Goal: Task Accomplishment & Management: Complete application form

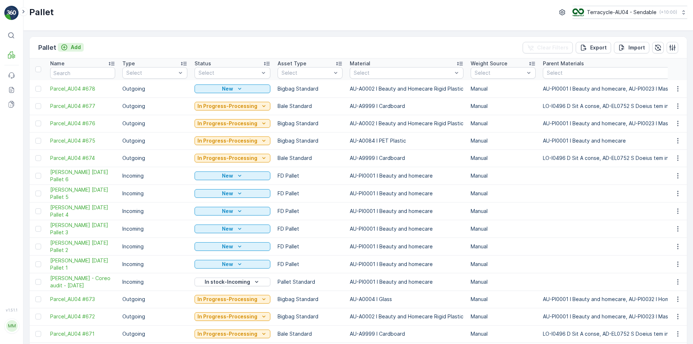
click at [63, 48] on icon "Add" at bounding box center [64, 47] width 7 height 7
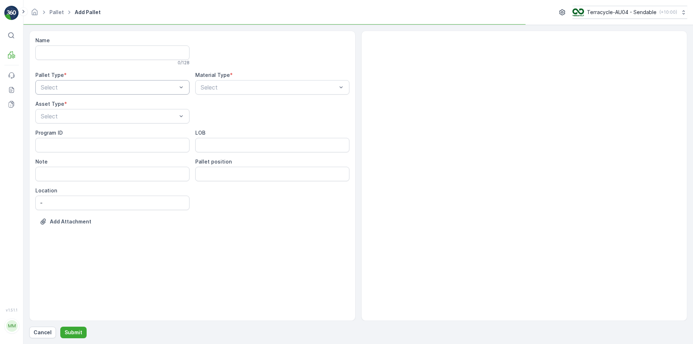
click at [77, 94] on div "Select" at bounding box center [112, 87] width 154 height 14
click at [82, 120] on div "Outgoing" at bounding box center [112, 117] width 145 height 6
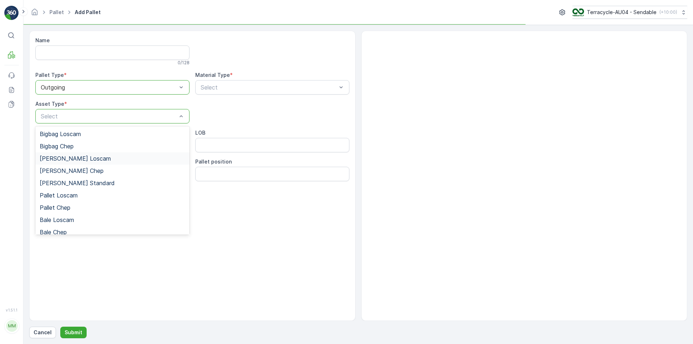
scroll to position [66, 0]
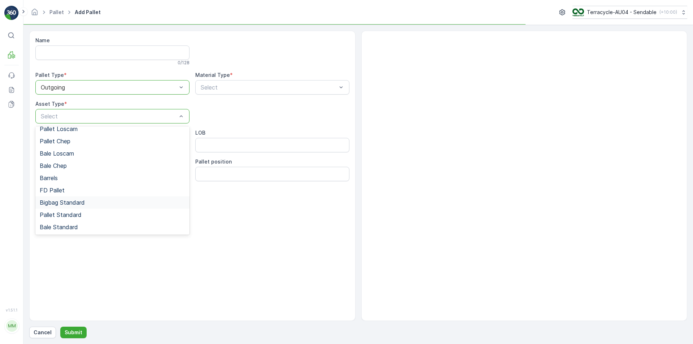
click at [74, 207] on div "Bigbag Standard" at bounding box center [112, 202] width 154 height 12
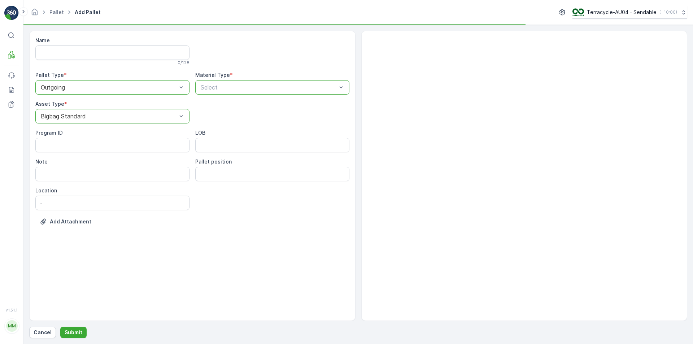
click at [237, 92] on div "Select" at bounding box center [272, 87] width 154 height 14
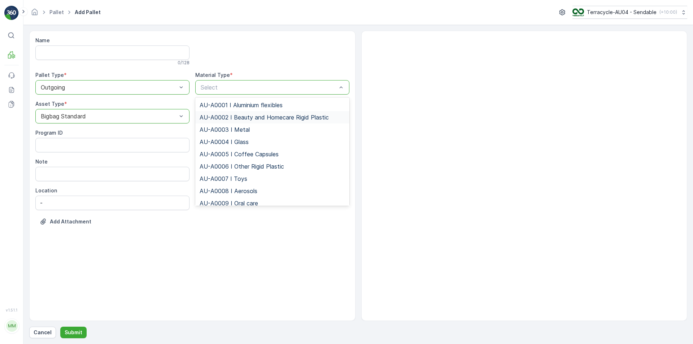
click at [255, 117] on span "AU-A0002 I Beauty and Homecare Rigid Plastic" at bounding box center [264, 117] width 129 height 6
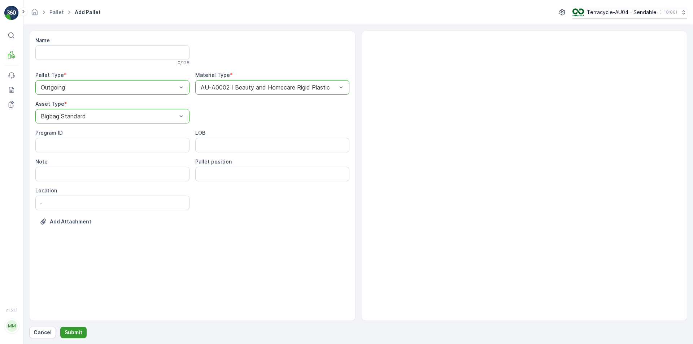
click at [65, 336] on p "Submit" at bounding box center [74, 332] width 18 height 7
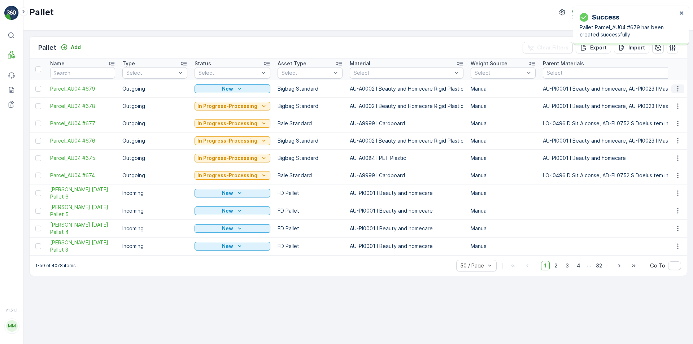
click at [680, 91] on icon "button" at bounding box center [677, 88] width 7 height 7
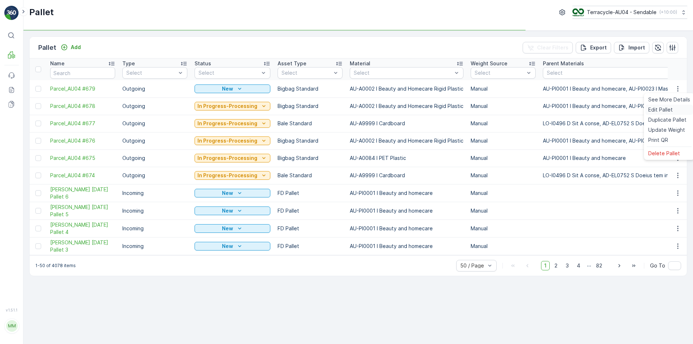
click at [663, 111] on span "Edit Pallet" at bounding box center [660, 109] width 25 height 7
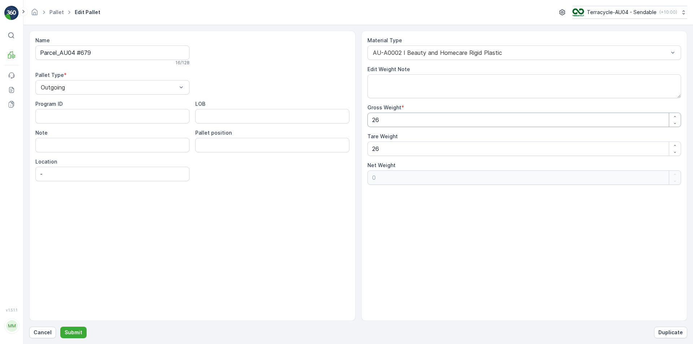
drag, startPoint x: 448, startPoint y: 125, endPoint x: 191, endPoint y: 127, distance: 256.7
click at [200, 127] on div "Name Parcel_AU04 #679 16 / 128 Pallet Type * Outgoing Program ID LOB Note Palle…" at bounding box center [358, 176] width 658 height 290
type Weight "2"
type Weight "-24"
type Weight "20"
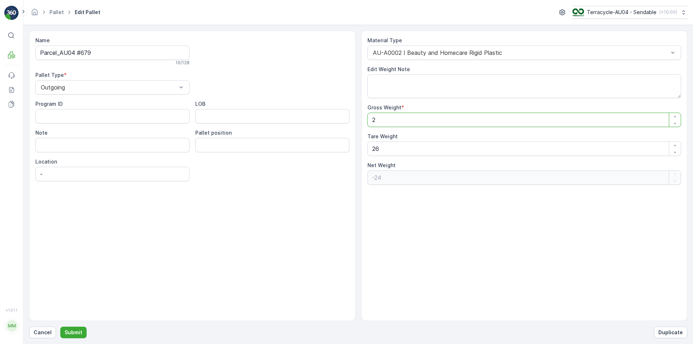
type Weight "-6"
type Weight "20"
click at [245, 165] on div "Name Parcel_AU04 #679 16 / 128 Pallet Type * Outgoing Program ID LOB Note Palle…" at bounding box center [358, 176] width 658 height 290
type Weight "2"
type Weight "18"
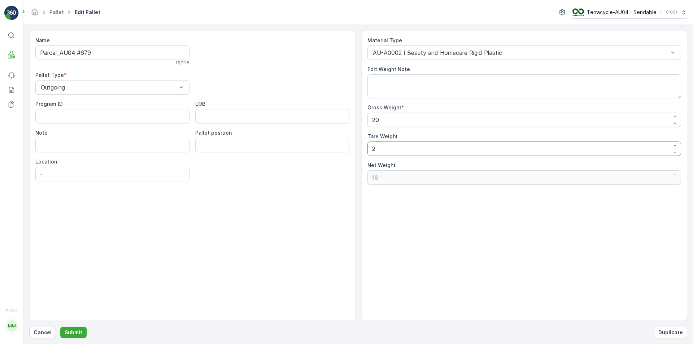
type Weight "20"
type Weight "0"
type Weight "20"
click at [72, 333] on p "Submit" at bounding box center [74, 332] width 18 height 7
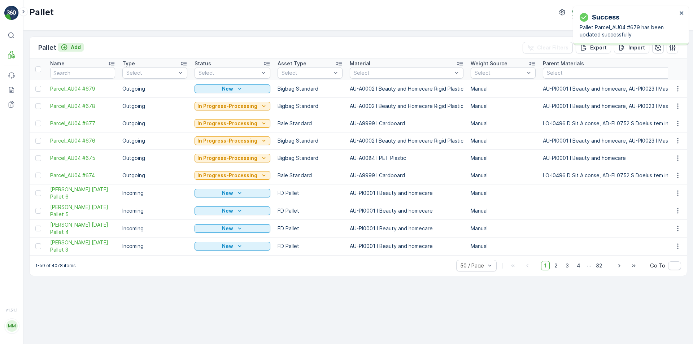
click at [67, 48] on icon "Add" at bounding box center [64, 47] width 7 height 7
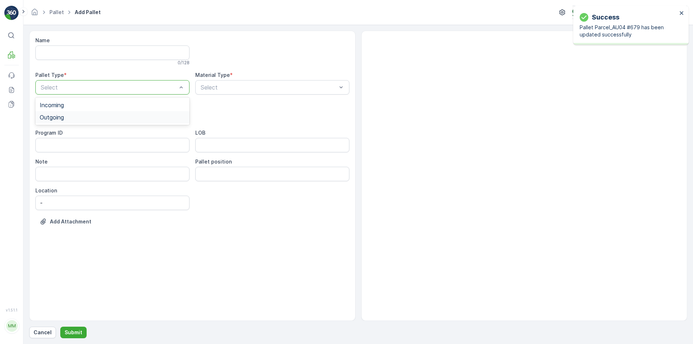
click at [139, 117] on div "Outgoing" at bounding box center [112, 117] width 145 height 6
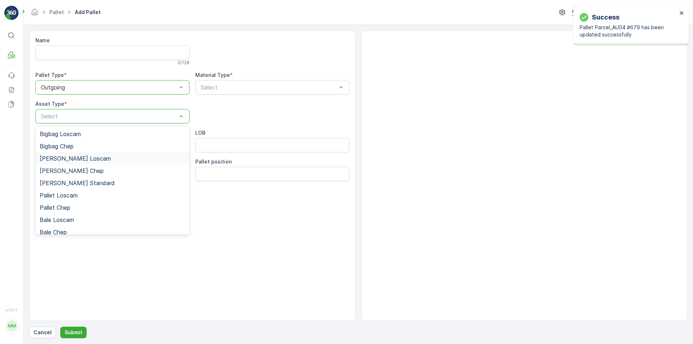
scroll to position [66, 0]
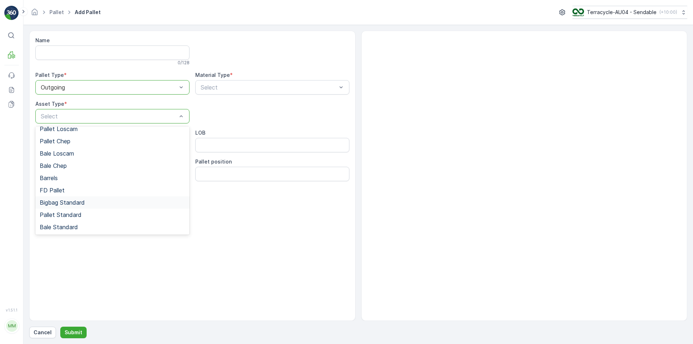
click at [98, 205] on div "Bigbag Standard" at bounding box center [112, 202] width 145 height 6
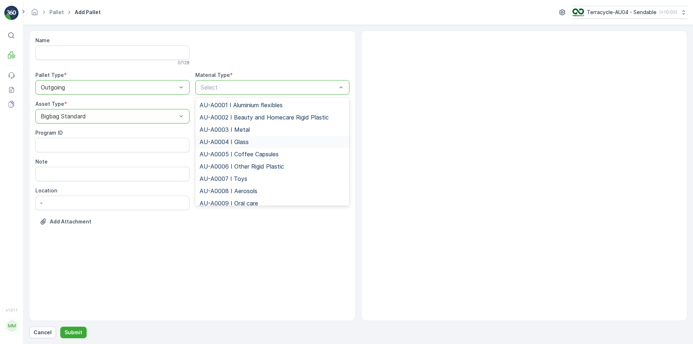
click at [230, 141] on span "AU-A0004 I Glass" at bounding box center [224, 142] width 49 height 6
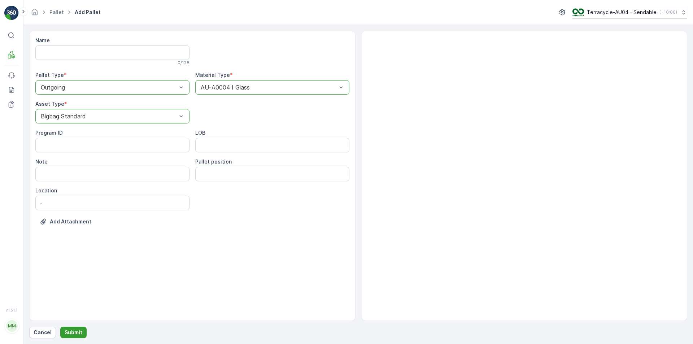
click at [78, 332] on p "Submit" at bounding box center [74, 332] width 18 height 7
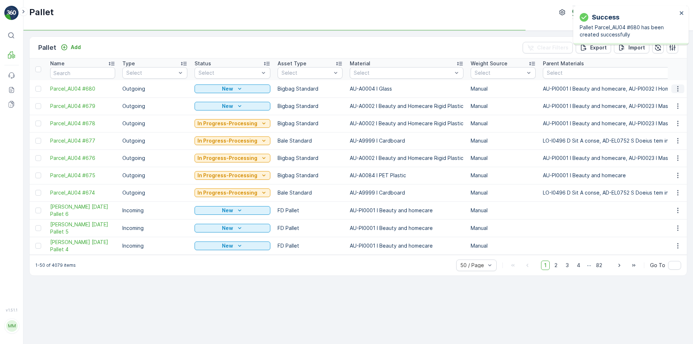
click at [678, 88] on icon "button" at bounding box center [677, 88] width 7 height 7
click at [661, 110] on span "Edit Pallet" at bounding box center [660, 109] width 25 height 7
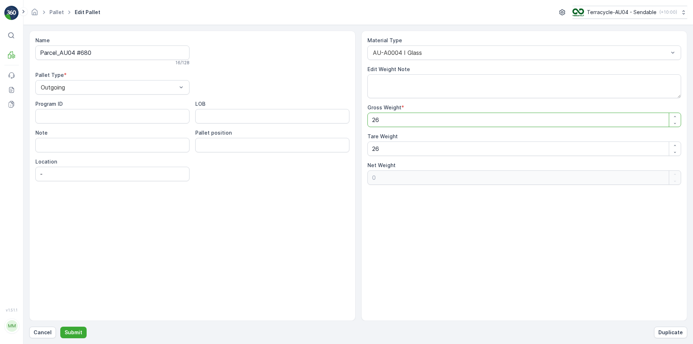
drag, startPoint x: 433, startPoint y: 123, endPoint x: 174, endPoint y: 111, distance: 259.1
click at [255, 118] on div "Name Parcel_AU04 #680 16 / 128 Pallet Type * Outgoing Program ID LOB Note Palle…" at bounding box center [358, 176] width 658 height 290
type Weight "2"
type Weight "-24"
type Weight "25"
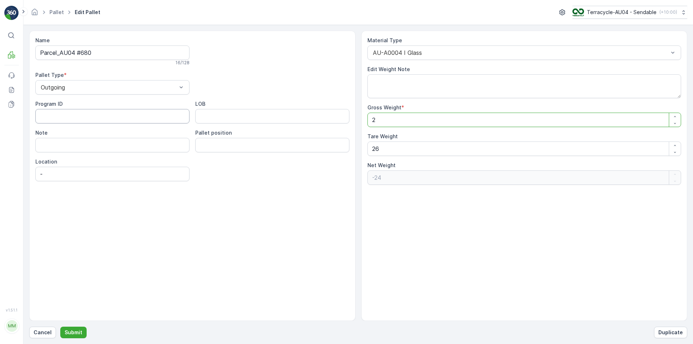
type Weight "-1"
type Weight "25.5"
type Weight "-0.5"
type Weight "25.5"
drag, startPoint x: 411, startPoint y: 148, endPoint x: 115, endPoint y: 163, distance: 296.1
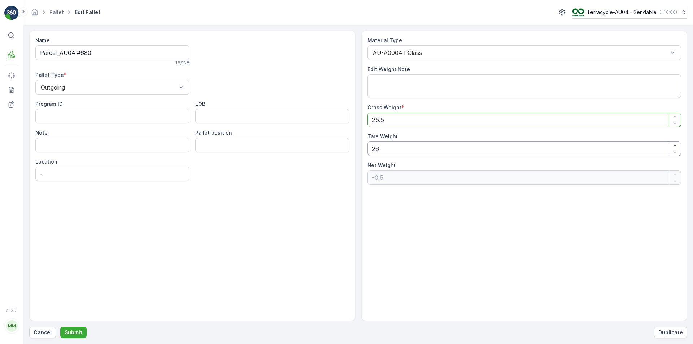
click at [176, 162] on div "Name Parcel_AU04 #680 16 / 128 Pallet Type * Outgoing Program ID LOB Note Palle…" at bounding box center [358, 176] width 658 height 290
type Weight "2"
type Weight "23.5"
type Weight "25"
type Weight "0.5"
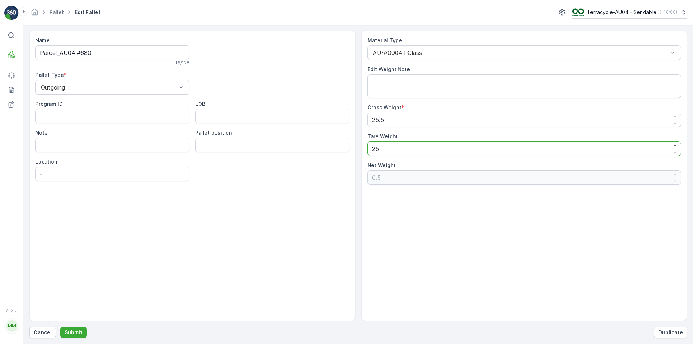
type Weight "25.5"
type Weight "0"
type Weight "25.5"
click at [75, 339] on form "Name Parcel_AU04 #680 16 / 128 Pallet Type * Outgoing Program ID LOB Note Palle…" at bounding box center [358, 184] width 670 height 319
click at [78, 335] on p "Submit" at bounding box center [74, 332] width 18 height 7
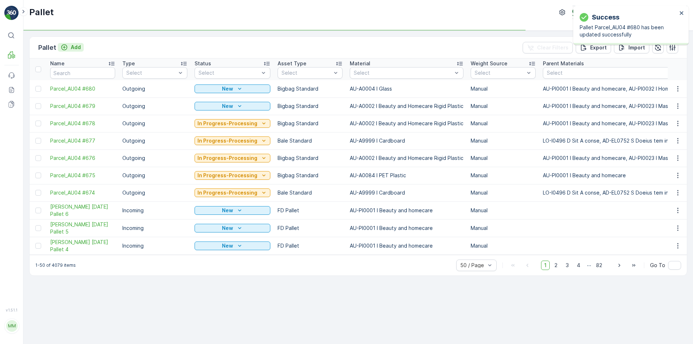
click at [76, 45] on p "Add" at bounding box center [76, 47] width 10 height 7
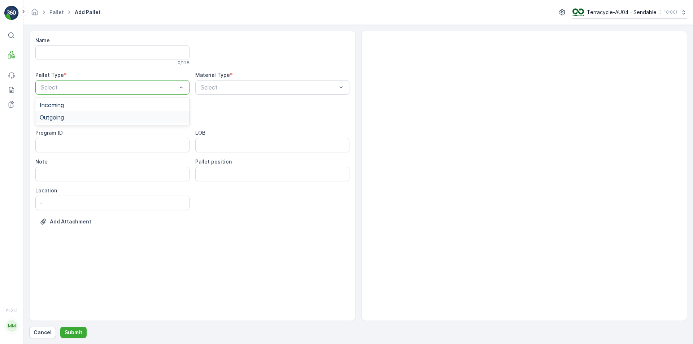
click at [94, 115] on div "Outgoing" at bounding box center [112, 117] width 145 height 6
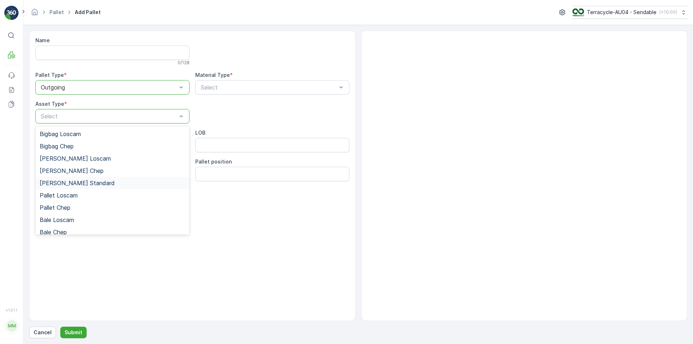
scroll to position [66, 0]
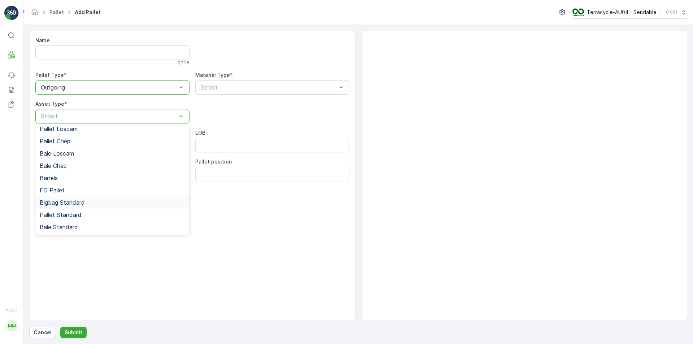
click at [67, 204] on span "Bigbag Standard" at bounding box center [62, 202] width 45 height 6
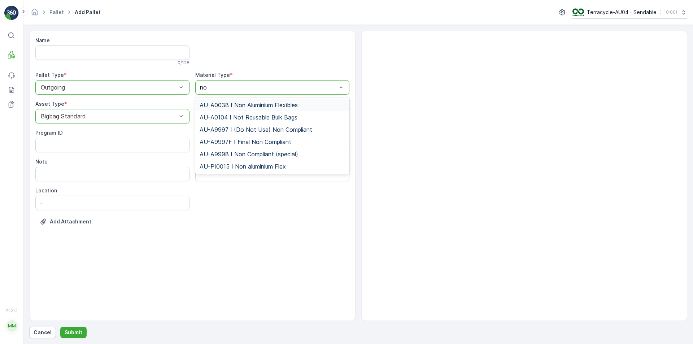
type input "non"
click at [251, 105] on span "AU-A0038 I Non Aluminium Flexibles" at bounding box center [249, 105] width 98 height 6
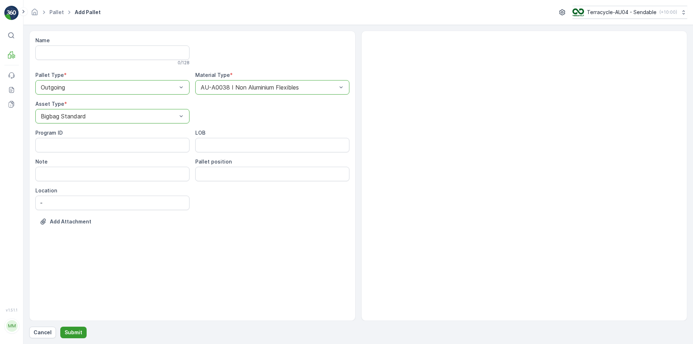
click at [73, 332] on p "Submit" at bounding box center [74, 332] width 18 height 7
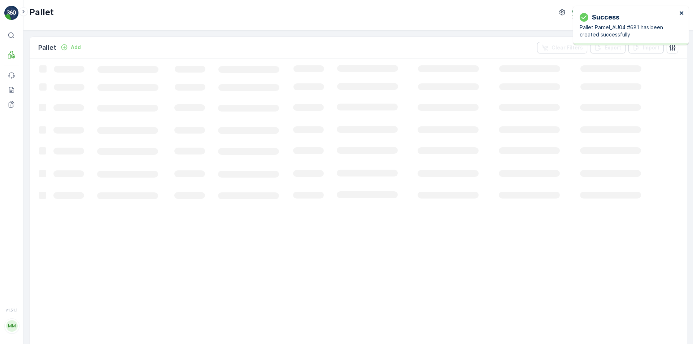
click at [681, 14] on icon "close" at bounding box center [681, 13] width 5 height 6
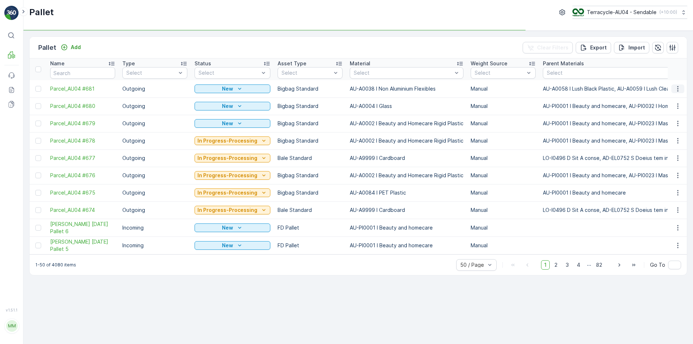
click at [676, 86] on icon "button" at bounding box center [677, 88] width 7 height 7
click at [670, 111] on span "Edit Pallet" at bounding box center [660, 109] width 25 height 7
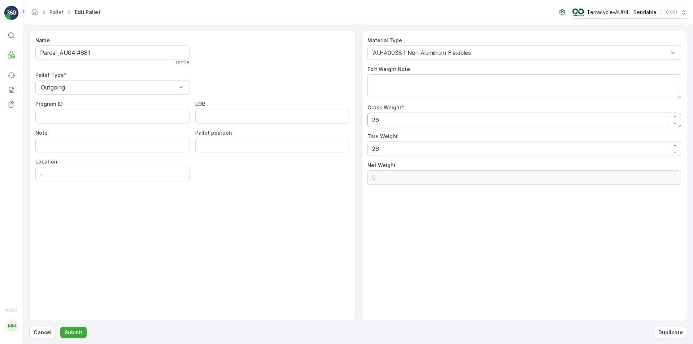
drag, startPoint x: 322, startPoint y: 120, endPoint x: 263, endPoint y: 117, distance: 59.3
click at [288, 120] on div "Name Parcel_AU04 #681 16 / 128 Pallet Type * Outgoing Program ID LOB Note Palle…" at bounding box center [358, 176] width 658 height 290
type Weight "1"
type Weight "-25"
type Weight "18"
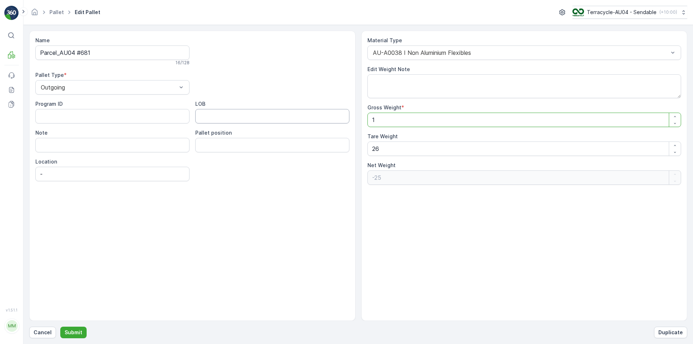
type Weight "-8"
type Weight "18.5"
type Weight "-7.5"
type Weight "18.5"
drag, startPoint x: 389, startPoint y: 146, endPoint x: 253, endPoint y: 143, distance: 136.1
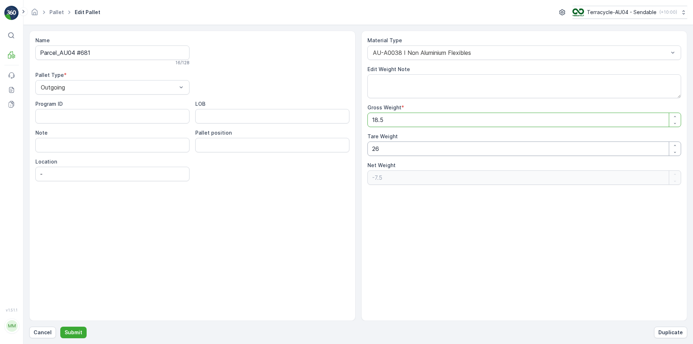
click at [260, 144] on div "Name Parcel_AU04 #681 16 / 128 Pallet Type * Outgoing Program ID LOB Note Palle…" at bounding box center [358, 176] width 658 height 290
type Weight "1"
type Weight "17.5"
type Weight "18"
type Weight "0.5"
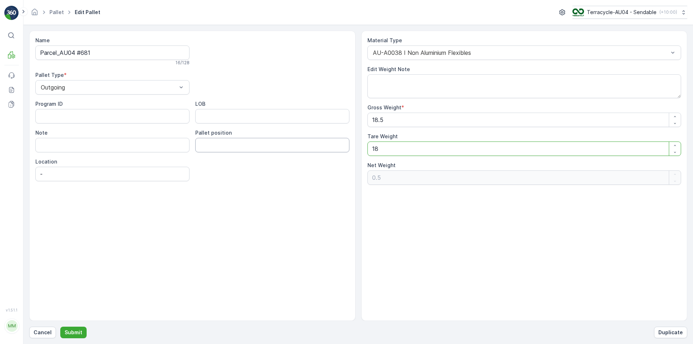
type Weight "18.5"
type Weight "0"
type Weight "18.5"
click at [69, 335] on p "Submit" at bounding box center [74, 332] width 18 height 7
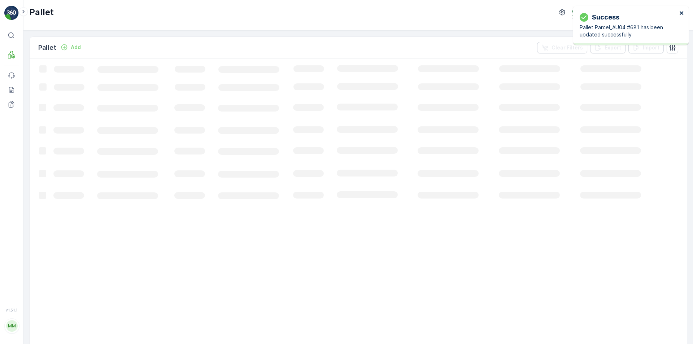
click at [683, 14] on icon "close" at bounding box center [682, 13] width 4 height 4
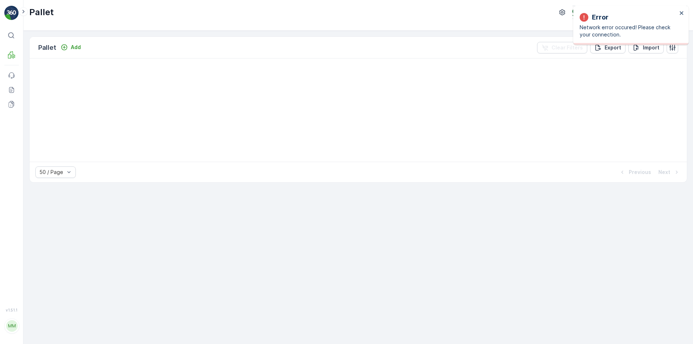
click at [443, 218] on div "Pallet Add Clear Filters Export Import 50 / Page Previous Next" at bounding box center [358, 187] width 670 height 313
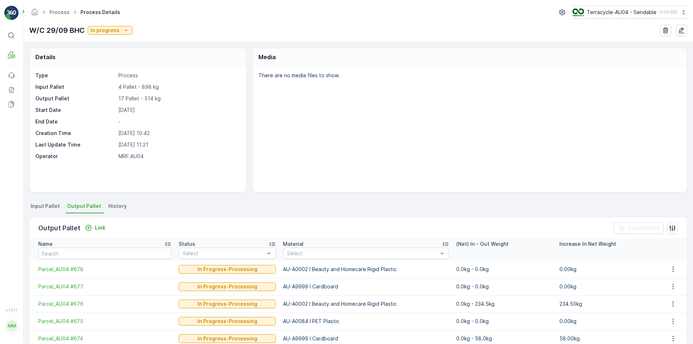
click at [96, 204] on span "Output Pallet" at bounding box center [84, 206] width 34 height 7
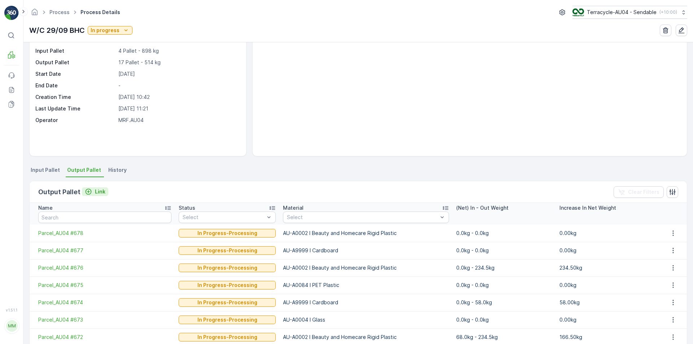
click at [97, 192] on p "Link" at bounding box center [100, 191] width 10 height 7
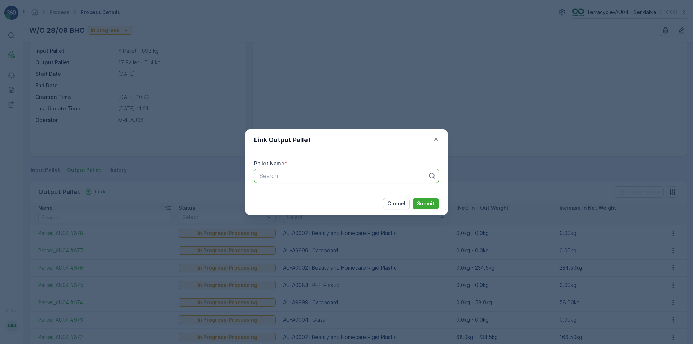
click at [295, 178] on div at bounding box center [344, 176] width 170 height 6
paste input "Parcel_AU04 #679"
type input "Parcel_AU04 #679"
click at [409, 193] on div "Parcel_AU04 #679" at bounding box center [346, 193] width 176 height 6
click at [430, 205] on p "Submit" at bounding box center [426, 203] width 18 height 7
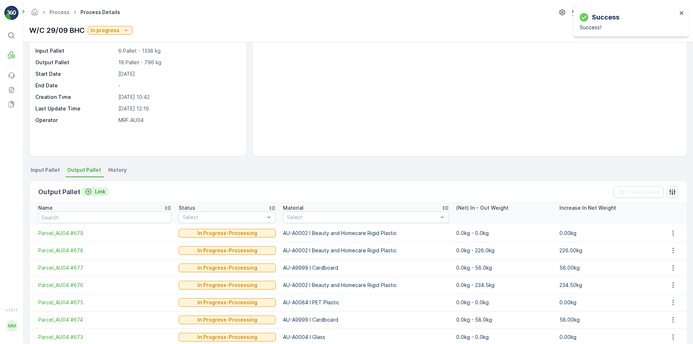
click at [99, 190] on p "Link" at bounding box center [100, 191] width 10 height 7
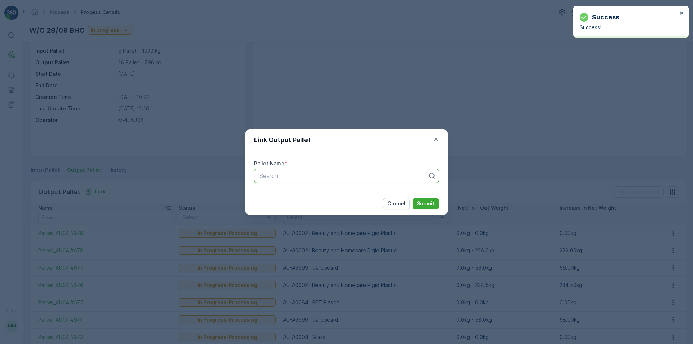
paste input "Parcel_AU04 #680"
type input "Parcel_AU04 #680"
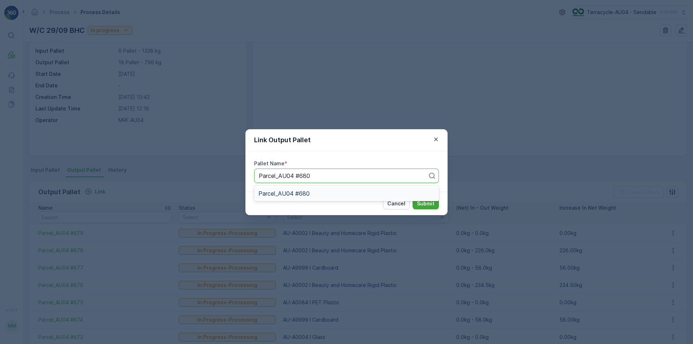
click at [415, 194] on div "Parcel_AU04 #680" at bounding box center [346, 193] width 176 height 6
click at [434, 201] on p "Submit" at bounding box center [426, 203] width 18 height 7
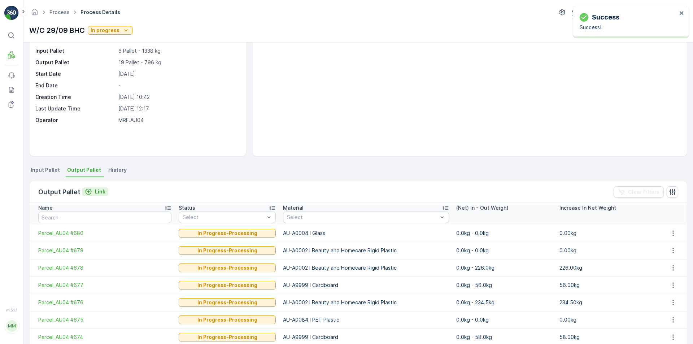
click at [100, 192] on p "Link" at bounding box center [100, 191] width 10 height 7
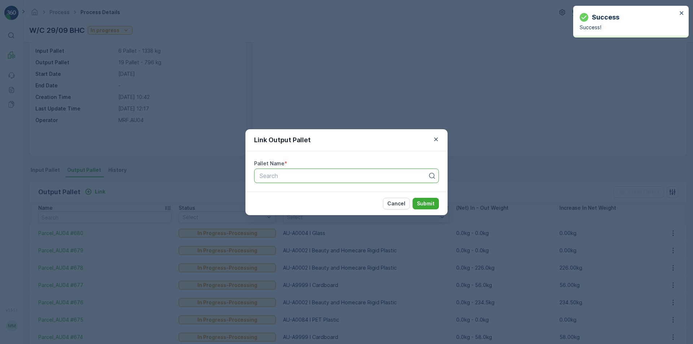
click at [310, 178] on div at bounding box center [344, 176] width 170 height 6
paste input "Parcel_AU04 #681"
type input "Parcel_AU04 #681"
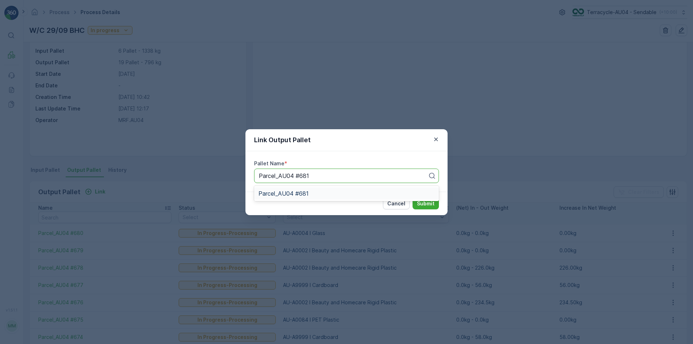
click at [310, 197] on div "Parcel_AU04 #681" at bounding box center [346, 193] width 185 height 12
click at [424, 206] on p "Submit" at bounding box center [426, 203] width 18 height 7
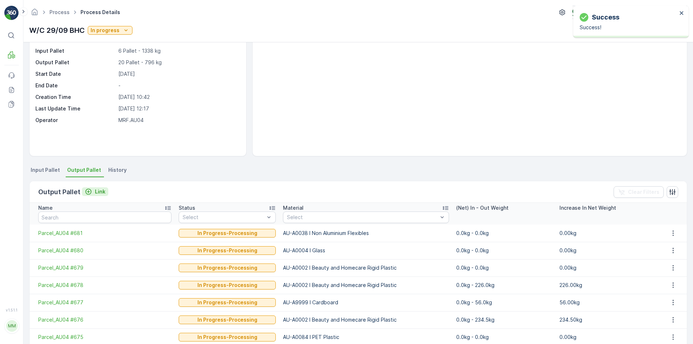
click at [101, 188] on p "Link" at bounding box center [100, 191] width 10 height 7
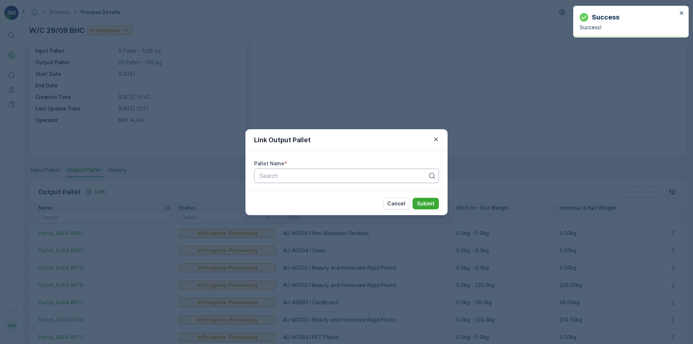
click at [286, 179] on div at bounding box center [344, 176] width 170 height 6
paste input "Parcel_AU04 #682"
type input "Parcel_AU04 #682"
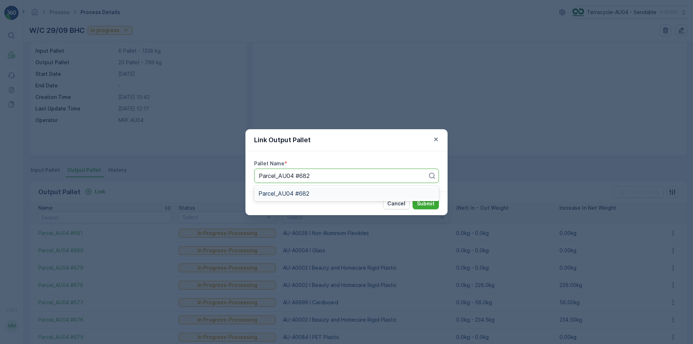
click at [365, 193] on div "Parcel_AU04 #682" at bounding box center [346, 193] width 176 height 6
click at [430, 203] on p "Submit" at bounding box center [426, 203] width 18 height 7
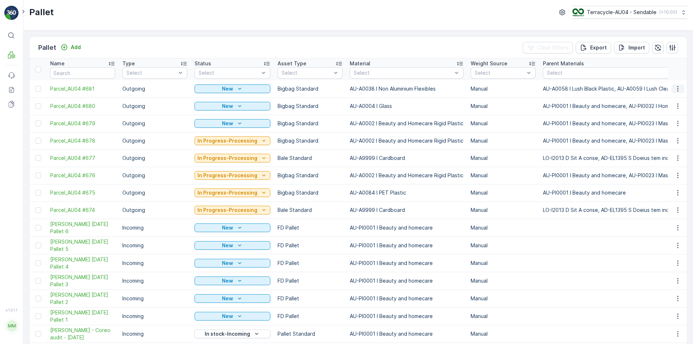
click at [681, 90] on button "button" at bounding box center [677, 88] width 13 height 9
click at [665, 110] on span "Edit Pallet" at bounding box center [660, 109] width 25 height 7
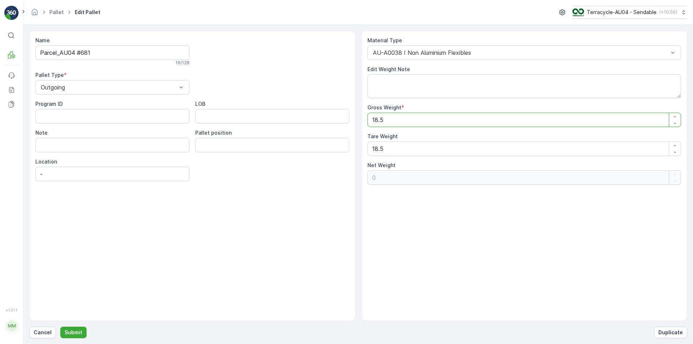
click at [467, 119] on Weight "18.5" at bounding box center [524, 120] width 314 height 14
type Weight "18"
type Weight "-0.5"
type Weight "18"
click at [461, 159] on div "Material Type AU-A0038 I Non Aluminium Flexibles Edit Weight Note Gross Weight …" at bounding box center [524, 111] width 314 height 148
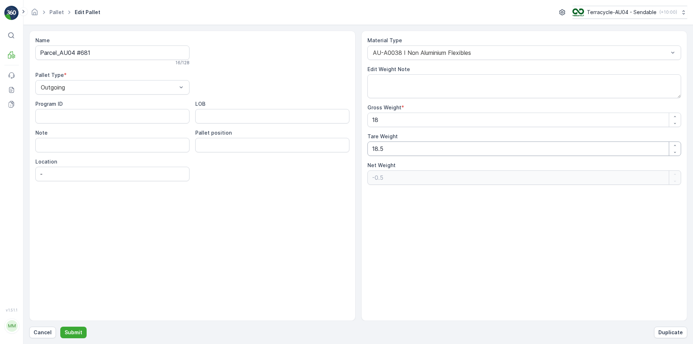
click at [458, 152] on Weight "18.5" at bounding box center [524, 149] width 314 height 14
type Weight "18"
type Weight "0"
type Weight "18"
click at [65, 331] on p "Submit" at bounding box center [74, 332] width 18 height 7
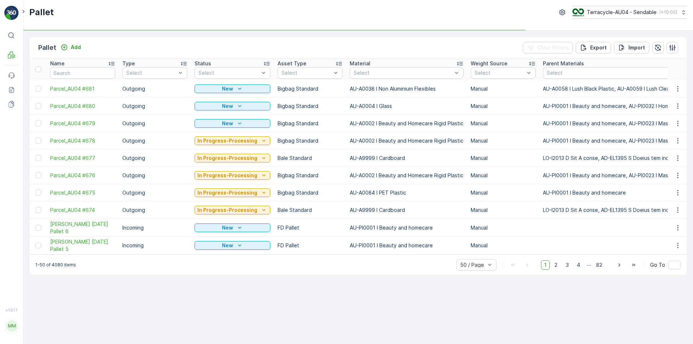
click at [74, 40] on div "Pallet Add Clear Filters Export Import" at bounding box center [358, 48] width 657 height 22
click at [81, 48] on button "Add" at bounding box center [71, 47] width 26 height 9
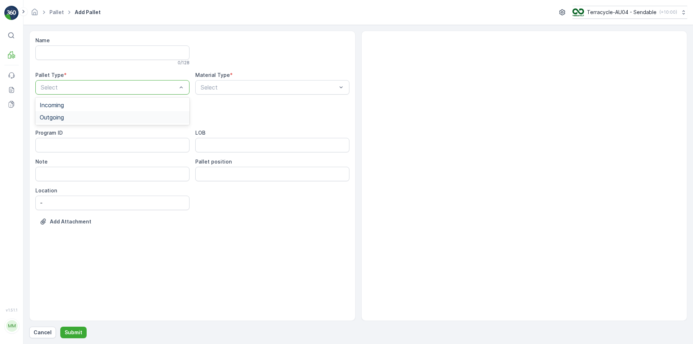
click at [75, 119] on div "Outgoing" at bounding box center [112, 117] width 145 height 6
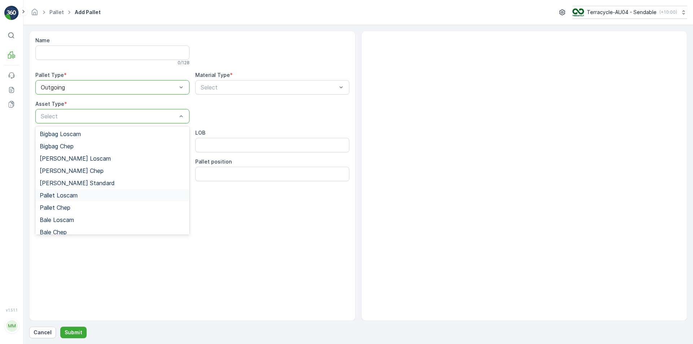
scroll to position [66, 0]
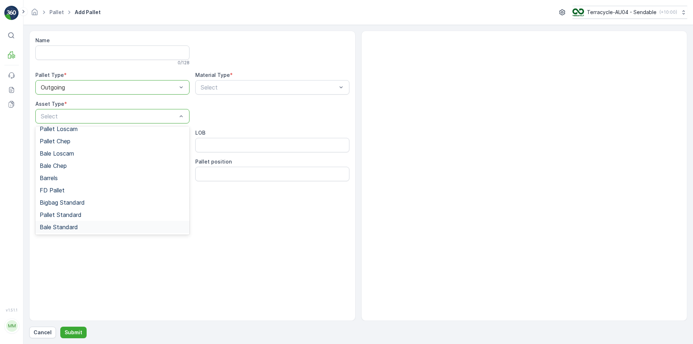
click at [79, 231] on div "Bale Standard" at bounding box center [112, 227] width 154 height 12
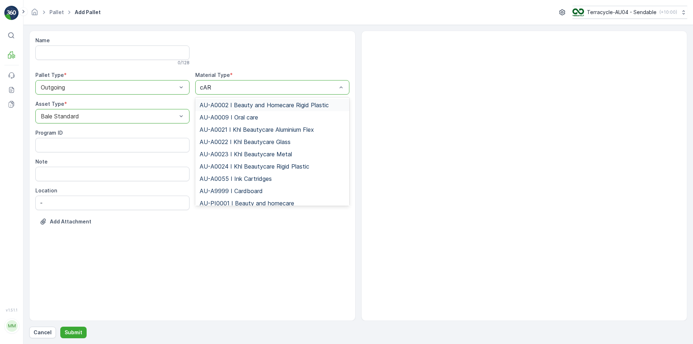
type input "cARD"
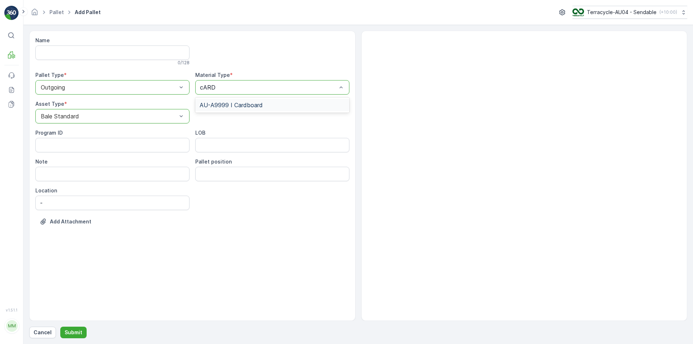
click at [256, 104] on span "AU-A9999 I Cardboard" at bounding box center [231, 105] width 63 height 6
click at [74, 335] on p "Submit" at bounding box center [74, 332] width 18 height 7
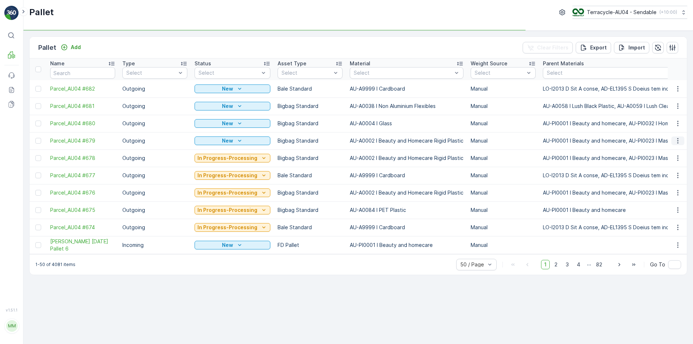
click at [678, 142] on icon "button" at bounding box center [677, 140] width 7 height 7
click at [670, 190] on div "Print QR" at bounding box center [669, 192] width 48 height 10
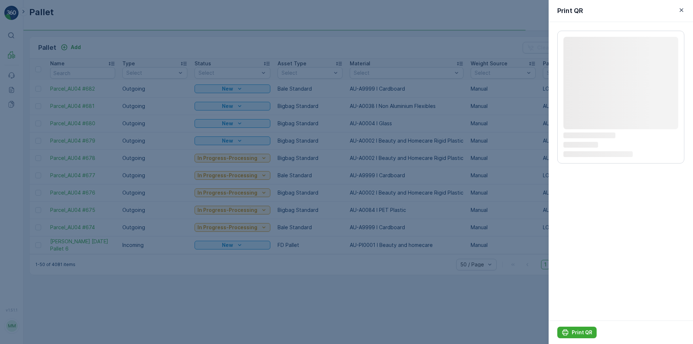
click at [589, 142] on icon "Loading..." at bounding box center [621, 145] width 115 height 6
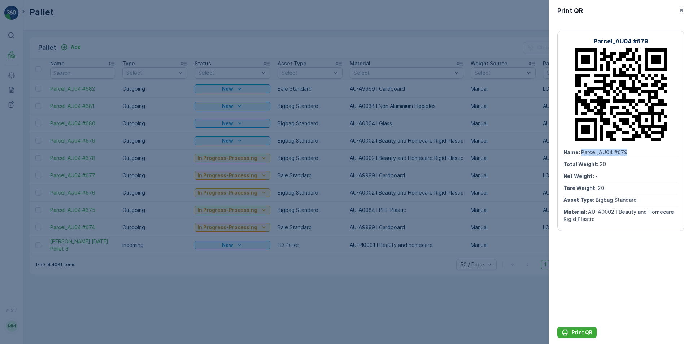
drag, startPoint x: 585, startPoint y: 154, endPoint x: 630, endPoint y: 149, distance: 45.0
click at [630, 149] on div "Name : Parcel_AU04 #679" at bounding box center [621, 153] width 115 height 12
copy span "Parcel_AU04 #679"
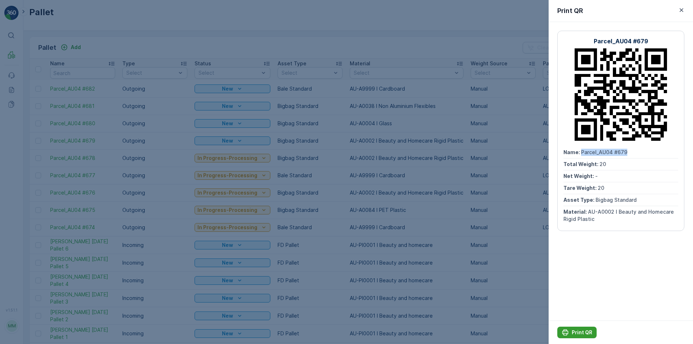
click at [574, 333] on p "Print QR" at bounding box center [582, 332] width 21 height 7
click at [131, 121] on div at bounding box center [346, 172] width 693 height 344
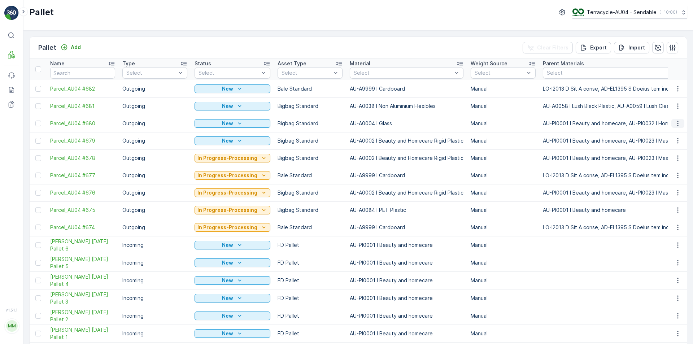
click at [674, 123] on icon "button" at bounding box center [677, 123] width 7 height 7
click at [665, 172] on span "Print QR" at bounding box center [658, 174] width 20 height 7
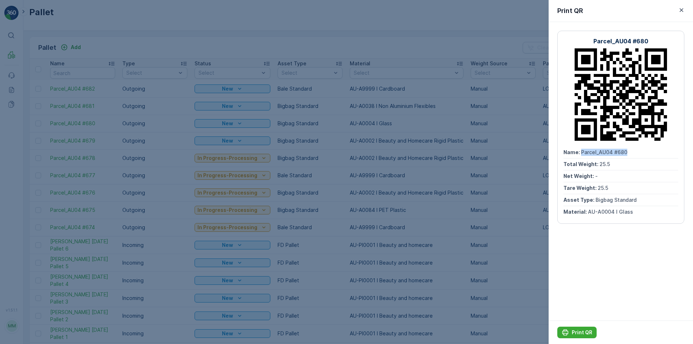
drag, startPoint x: 581, startPoint y: 154, endPoint x: 630, endPoint y: 154, distance: 49.5
click at [630, 154] on div "Name : Parcel_AU04 #680" at bounding box center [621, 153] width 115 height 12
copy span "Parcel_AU04 #680"
click at [582, 334] on p "Print QR" at bounding box center [582, 332] width 21 height 7
click at [680, 11] on icon "button" at bounding box center [681, 9] width 7 height 7
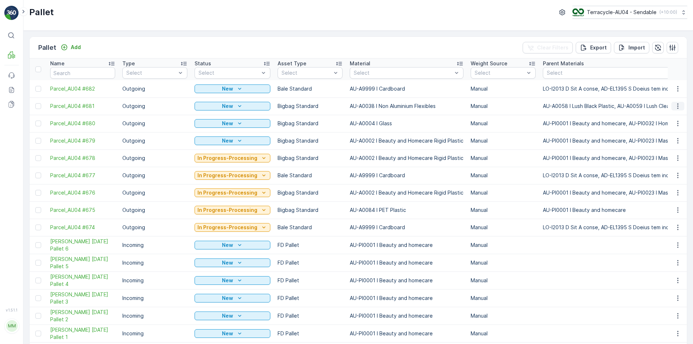
click at [671, 106] on button "button" at bounding box center [677, 106] width 13 height 9
click at [675, 160] on div "Print QR" at bounding box center [669, 157] width 48 height 10
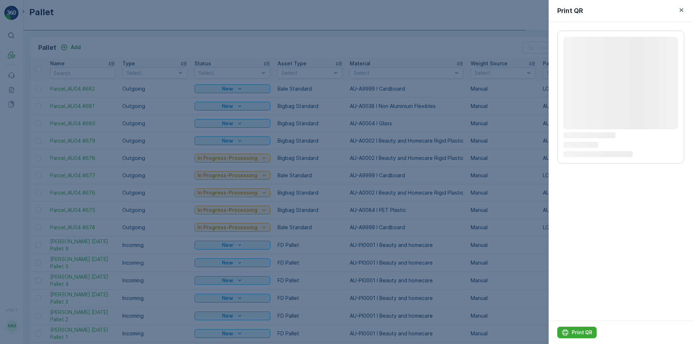
drag, startPoint x: 583, startPoint y: 141, endPoint x: 576, endPoint y: 139, distance: 7.6
click at [580, 141] on div "Loading... Loading... Loading... Loading..." at bounding box center [620, 97] width 127 height 133
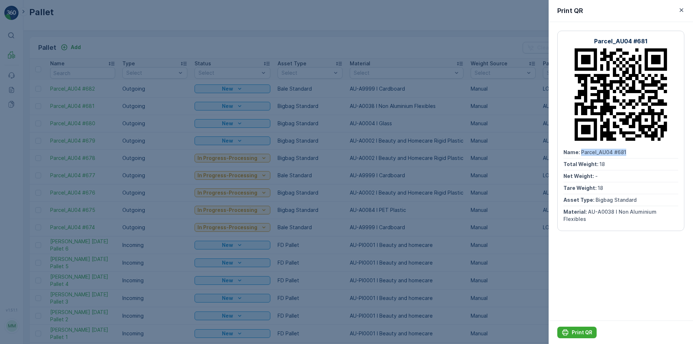
drag, startPoint x: 581, startPoint y: 150, endPoint x: 667, endPoint y: 147, distance: 86.0
click at [667, 147] on div "Name : Parcel_AU04 #681" at bounding box center [621, 153] width 115 height 12
copy span "Parcel_AU04 #681"
click at [576, 331] on p "Print QR" at bounding box center [582, 332] width 21 height 7
click at [436, 144] on div at bounding box center [346, 172] width 693 height 344
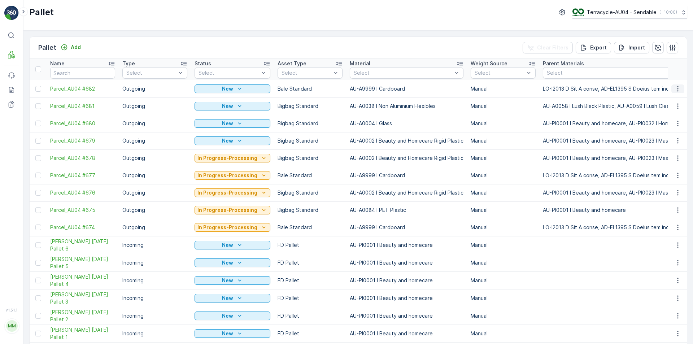
click at [674, 88] on icon "button" at bounding box center [677, 88] width 7 height 7
click at [665, 138] on span "Print QR" at bounding box center [658, 139] width 20 height 7
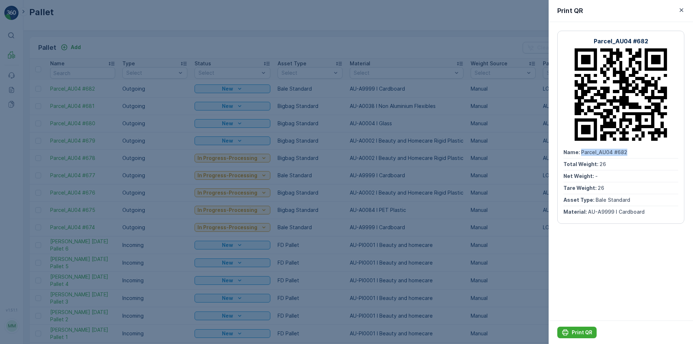
drag, startPoint x: 580, startPoint y: 152, endPoint x: 693, endPoint y: 149, distance: 112.3
click at [693, 149] on div "Parcel_AU04 #682 Name : Parcel_AU04 #682 Total Weight : 26 Net Weight : - Tare …" at bounding box center [621, 171] width 144 height 299
copy span "Parcel_AU04 #682"
click at [573, 338] on button "Print QR" at bounding box center [576, 333] width 39 height 12
click at [422, 93] on div at bounding box center [346, 172] width 693 height 344
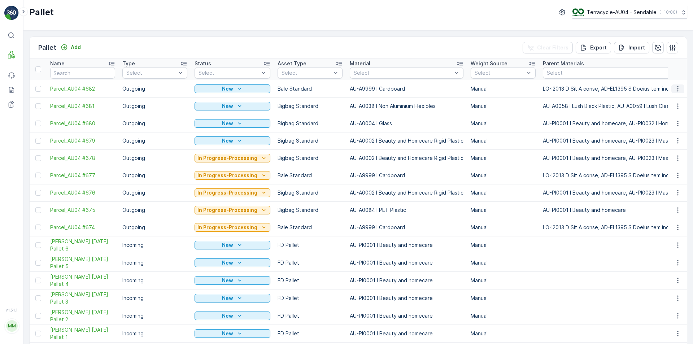
click at [681, 87] on button "button" at bounding box center [677, 88] width 13 height 9
click at [660, 113] on div "Edit Pallet" at bounding box center [669, 110] width 48 height 10
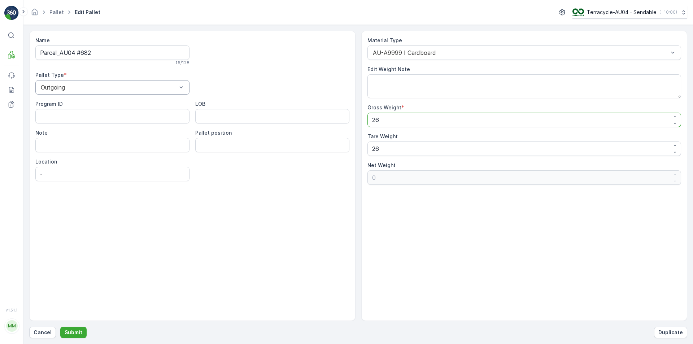
drag, startPoint x: 391, startPoint y: 118, endPoint x: 138, endPoint y: 93, distance: 254.7
click at [138, 93] on div "Name Parcel_AU04 #682 16 / 128 Pallet Type * Outgoing Program ID LOB Note Palle…" at bounding box center [358, 176] width 658 height 290
type Weight "6"
type Weight "-20"
type Weight "60"
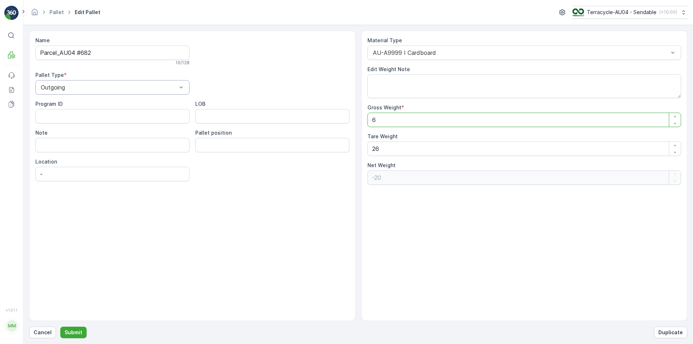
type Weight "34"
type Weight "600"
type Weight "574"
type Weight "600.4"
type Weight "574.4"
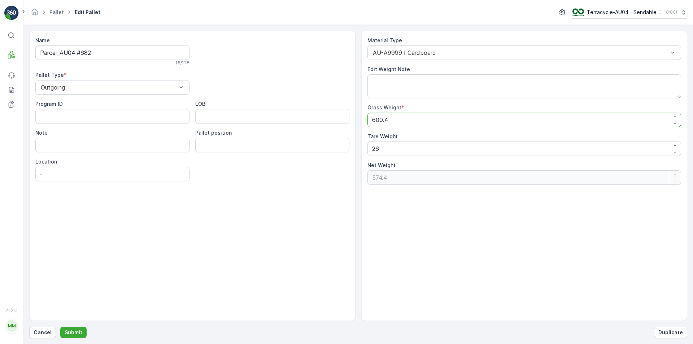
type Weight "600"
type Weight "574"
type Weight "60"
type Weight "34"
type Weight "6"
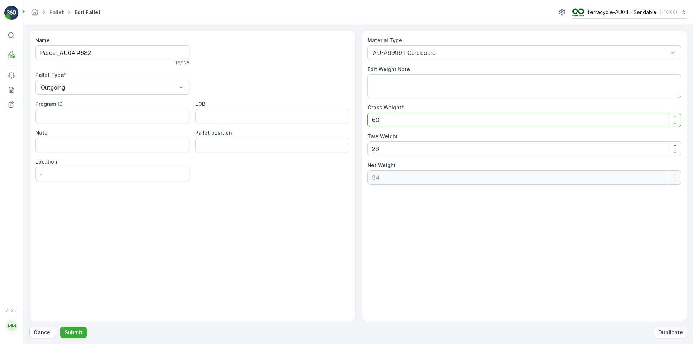
type Weight "-20"
type Weight "0"
type Weight "3"
type Weight "-23"
type Weight "32"
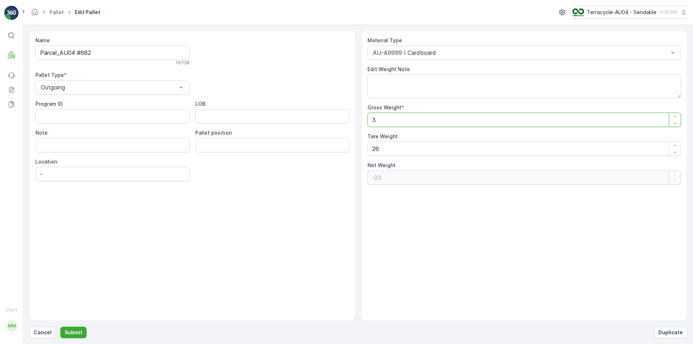
type Weight "6"
type Weight "3"
type Weight "-23"
type Weight "0"
type Weight "6"
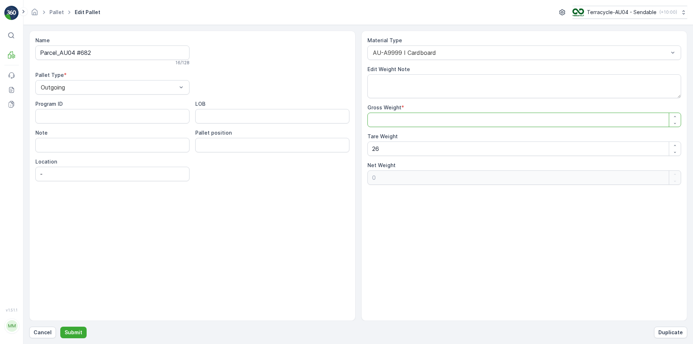
type Weight "-20"
type Weight "652"
type Weight "626"
drag, startPoint x: 400, startPoint y: 118, endPoint x: 287, endPoint y: 122, distance: 112.7
click at [290, 122] on div "Name Parcel_AU04 #682 16 / 128 Pallet Type * Outgoing Program ID LOB Note Palle…" at bounding box center [358, 176] width 658 height 290
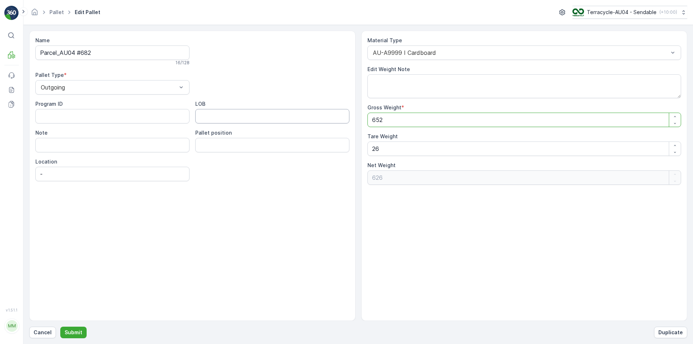
type Weight "6"
type Weight "-20"
type Weight "62"
type Weight "36"
type Weight "62"
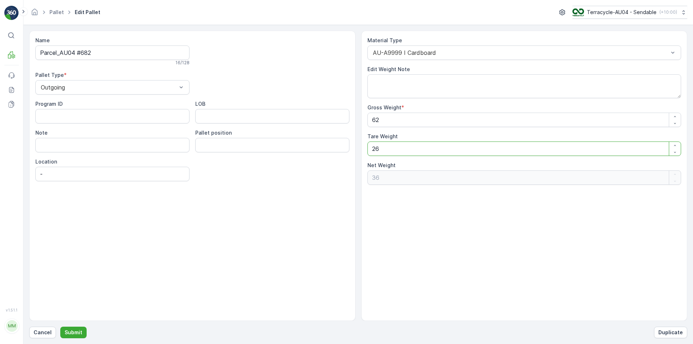
drag, startPoint x: 395, startPoint y: 152, endPoint x: 238, endPoint y: 160, distance: 157.2
click at [251, 158] on div "Name Parcel_AU04 #682 16 / 128 Pallet Type * Outgoing Program ID LOB Note Palle…" at bounding box center [358, 176] width 658 height 290
type Weight "6"
type Weight "56"
type Weight "62"
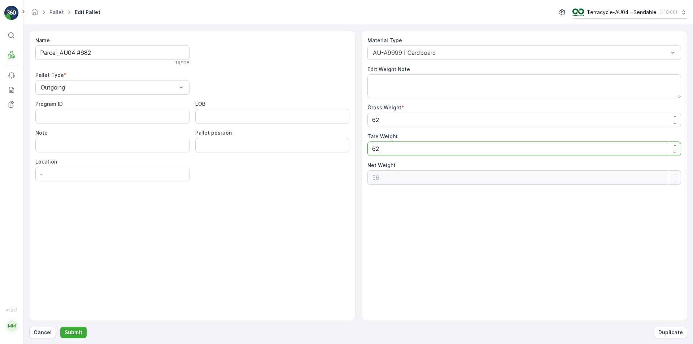
type Weight "0"
type Weight "62"
click at [70, 336] on button "Submit" at bounding box center [73, 333] width 26 height 12
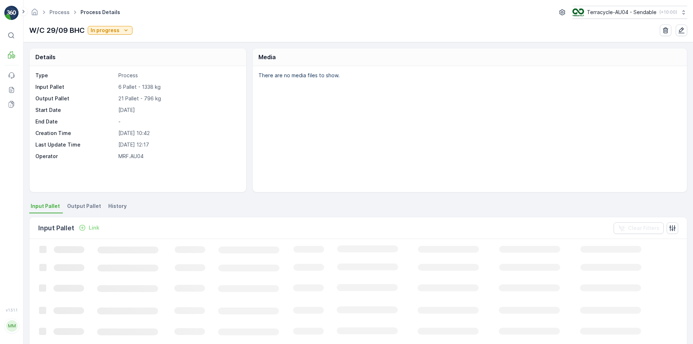
click at [84, 204] on span "Output Pallet" at bounding box center [84, 206] width 34 height 7
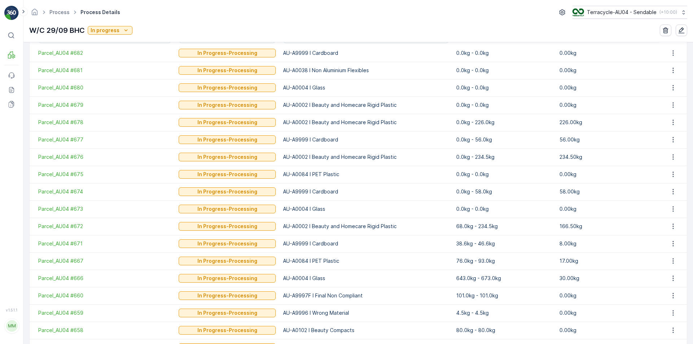
scroll to position [217, 0]
click at [417, 204] on td "AU-A0004 I Glass" at bounding box center [365, 208] width 173 height 17
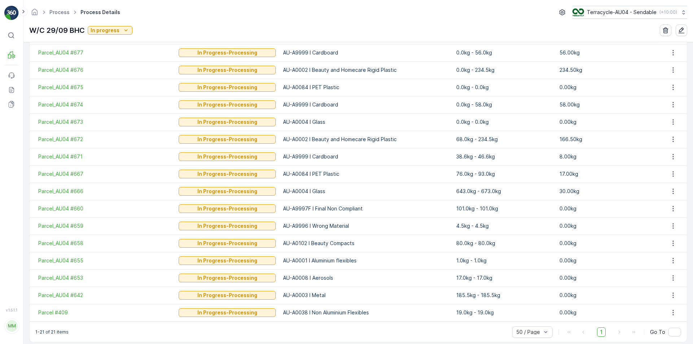
scroll to position [311, 0]
